Goal: Transaction & Acquisition: Purchase product/service

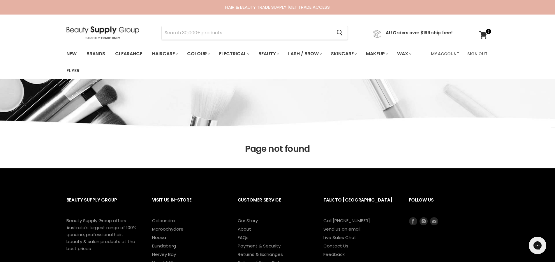
click at [66, 26] on img at bounding box center [102, 32] width 73 height 13
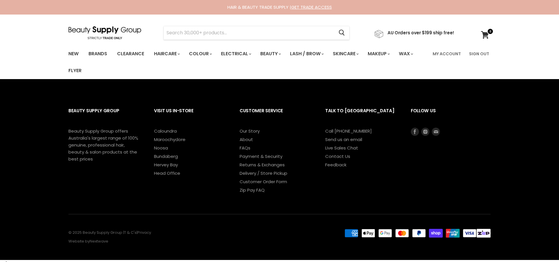
click at [487, 34] on span at bounding box center [490, 31] width 6 height 6
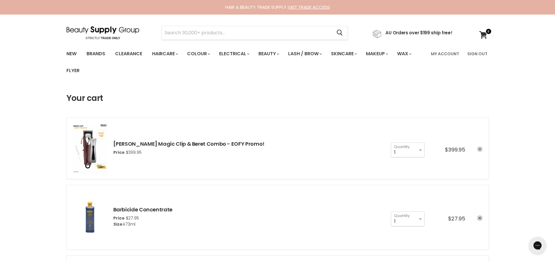
click at [478, 150] on icon "remove Wahl Magic Clip & Beret Combo - EOFY Promo!" at bounding box center [479, 149] width 3 height 3
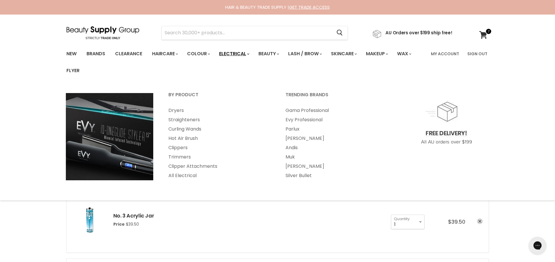
click at [248, 54] on polygon "Main menu" at bounding box center [247, 53] width 1 height 1
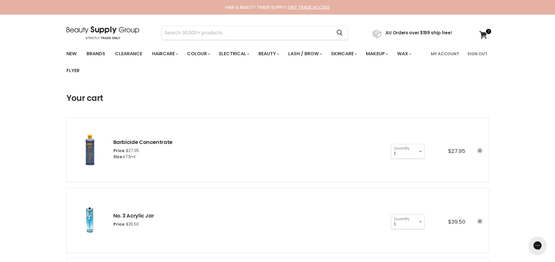
click at [95, 28] on img at bounding box center [102, 32] width 73 height 13
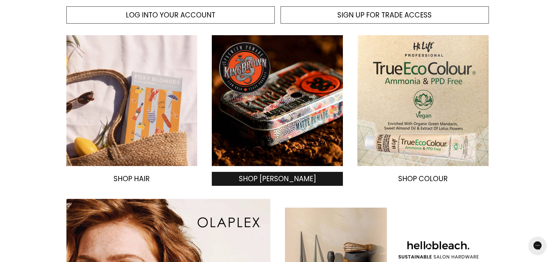
click at [281, 176] on span "SHOP [PERSON_NAME]" at bounding box center [277, 179] width 77 height 10
